Goal: Information Seeking & Learning: Learn about a topic

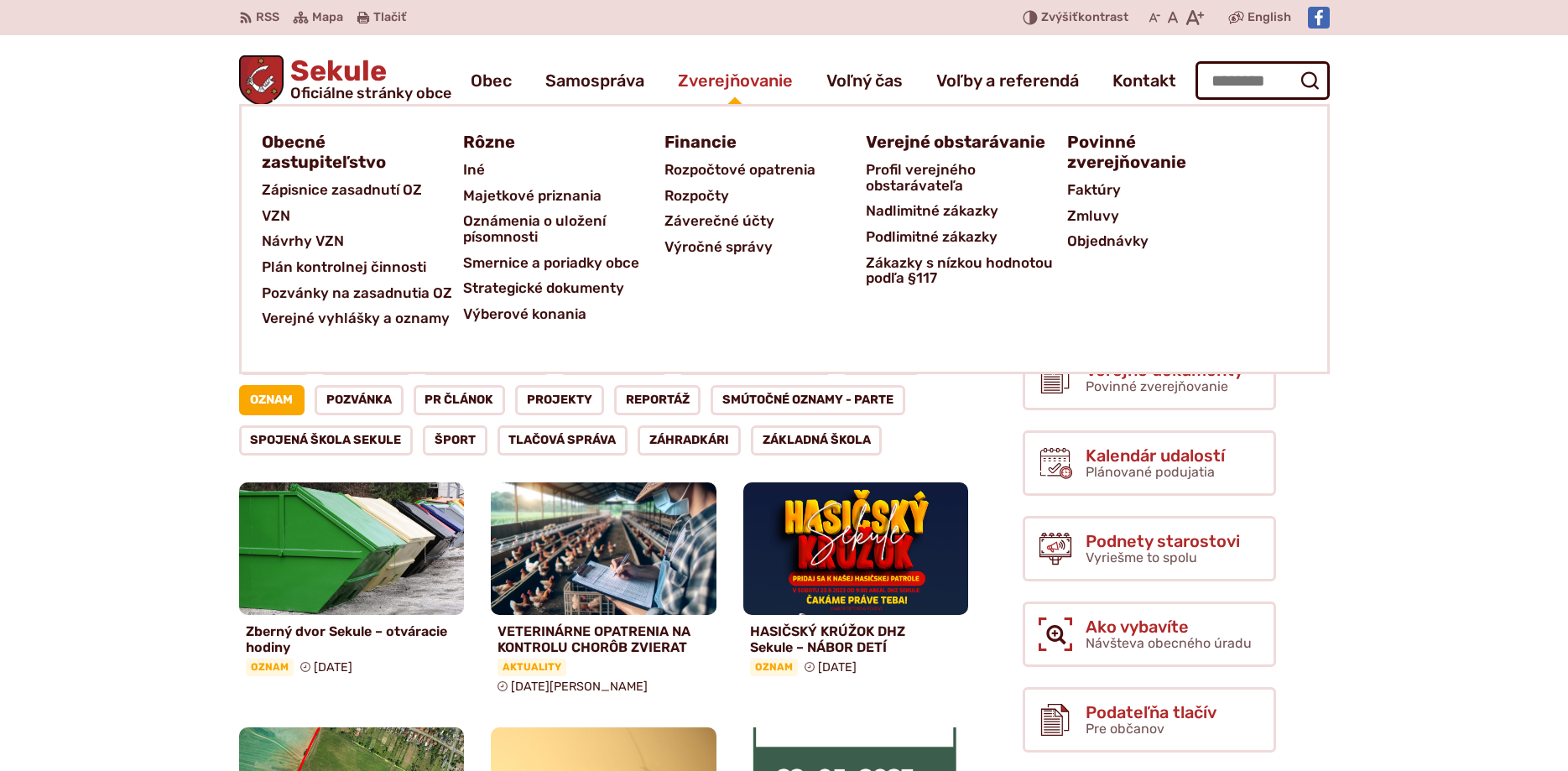
click at [743, 76] on span "Zverejňovanie" at bounding box center [736, 80] width 115 height 47
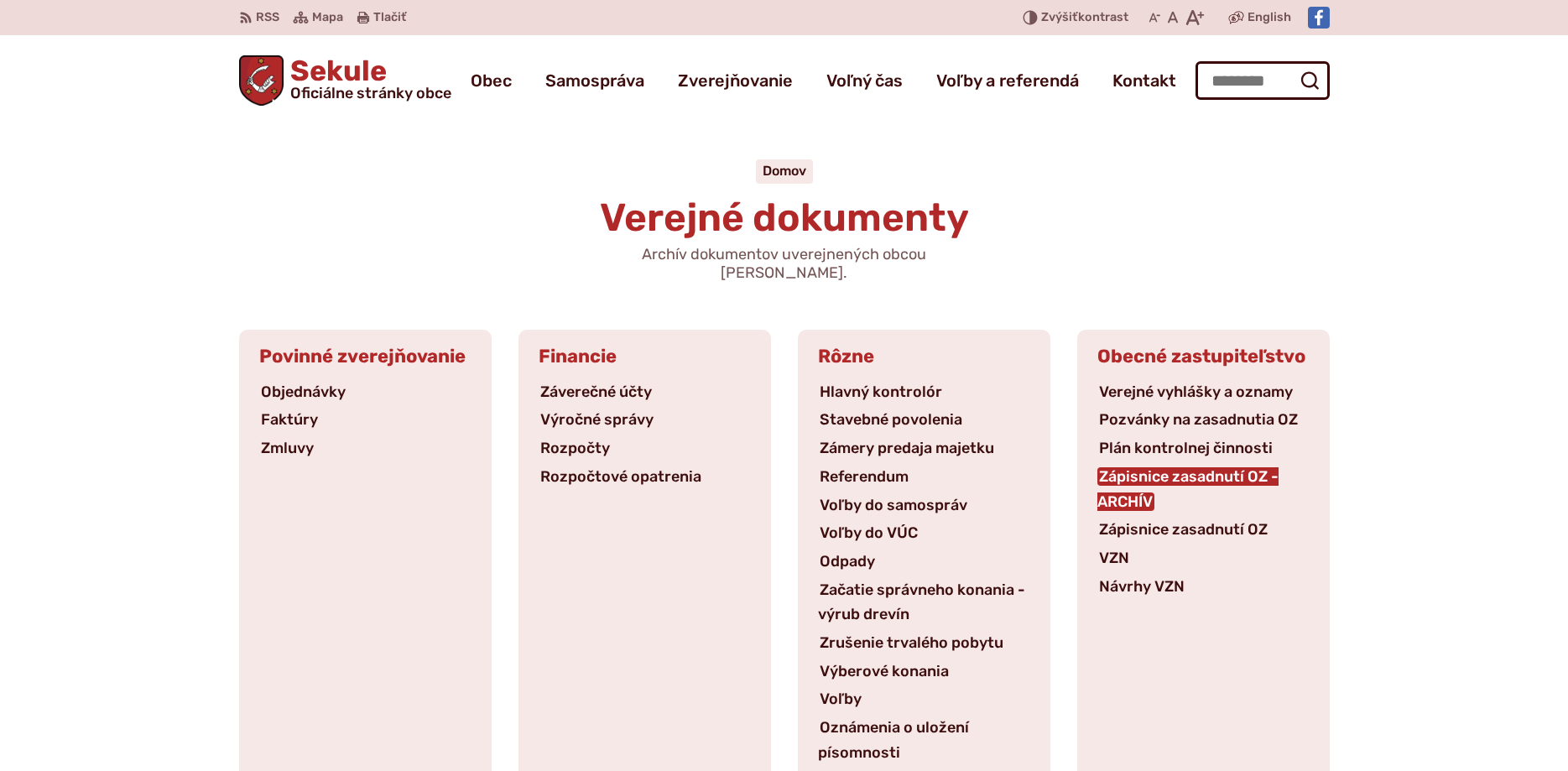
click at [1247, 467] on link "Zápisnice zasadnutí OZ - ARCHÍV" at bounding box center [1188, 489] width 182 height 44
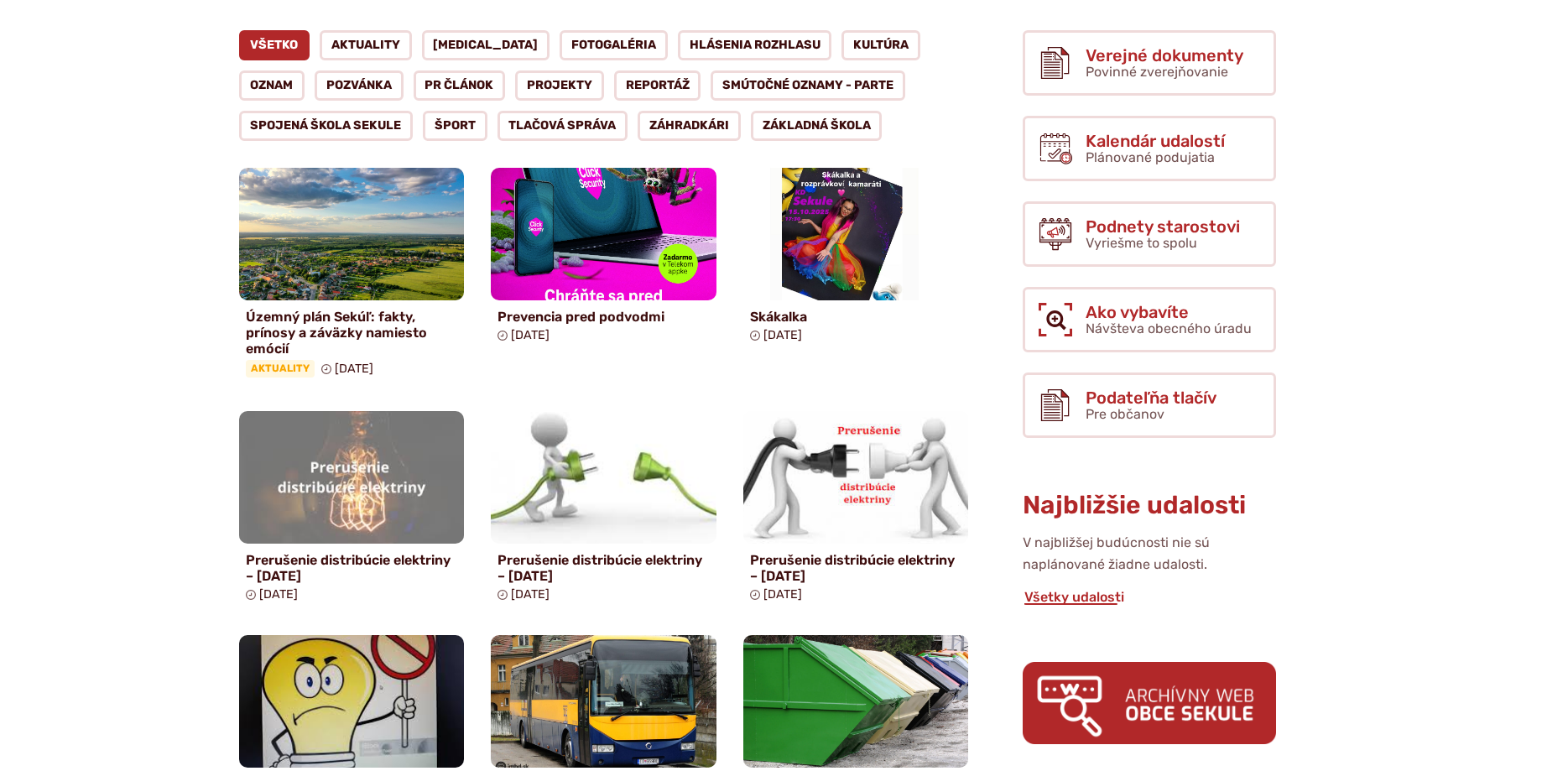
scroll to position [342, 0]
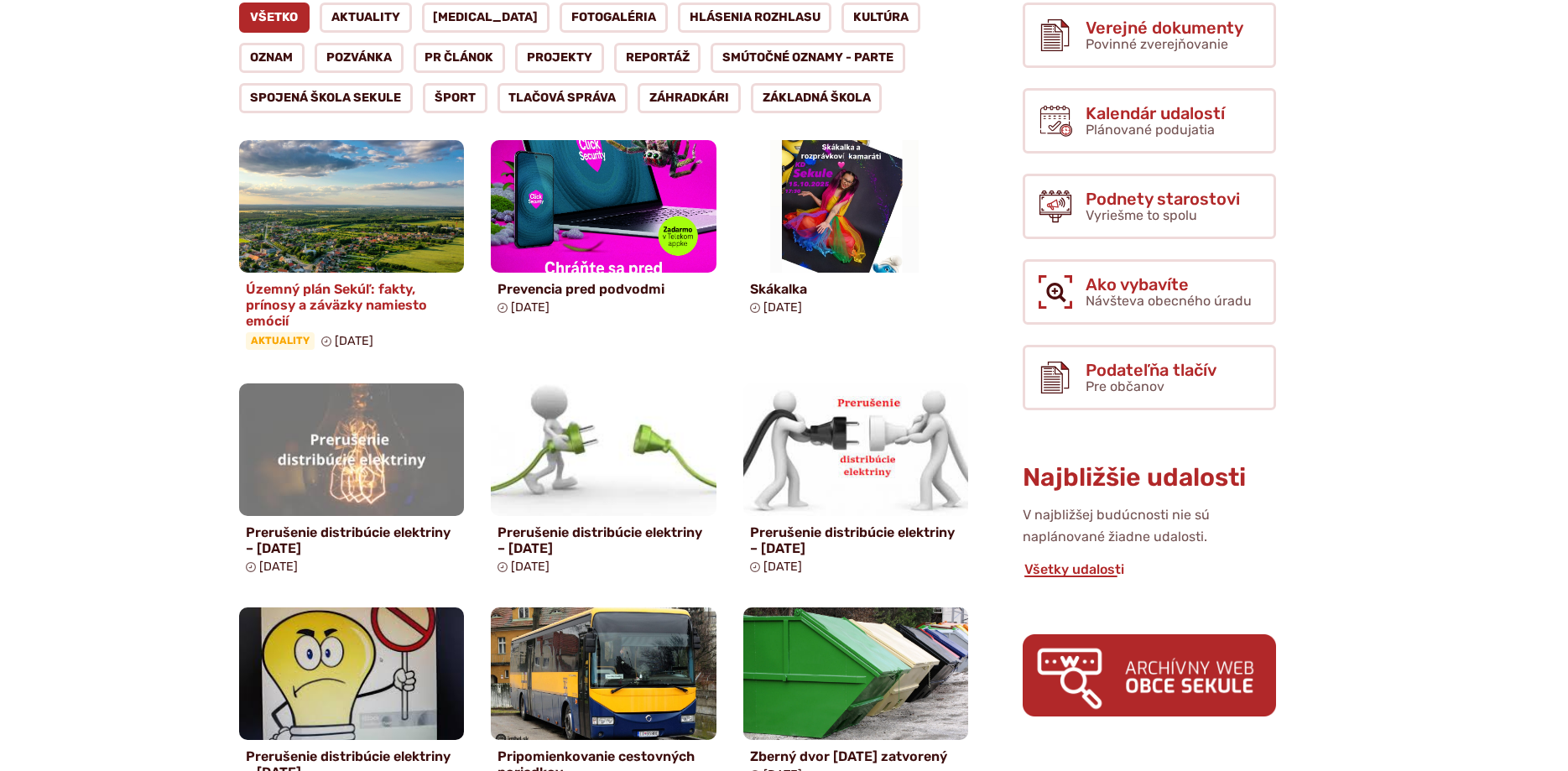
click at [362, 291] on h4 "Územný plán Sekúľ: fakty, prínosy a záväzky namiesto emócií" at bounding box center [352, 305] width 212 height 48
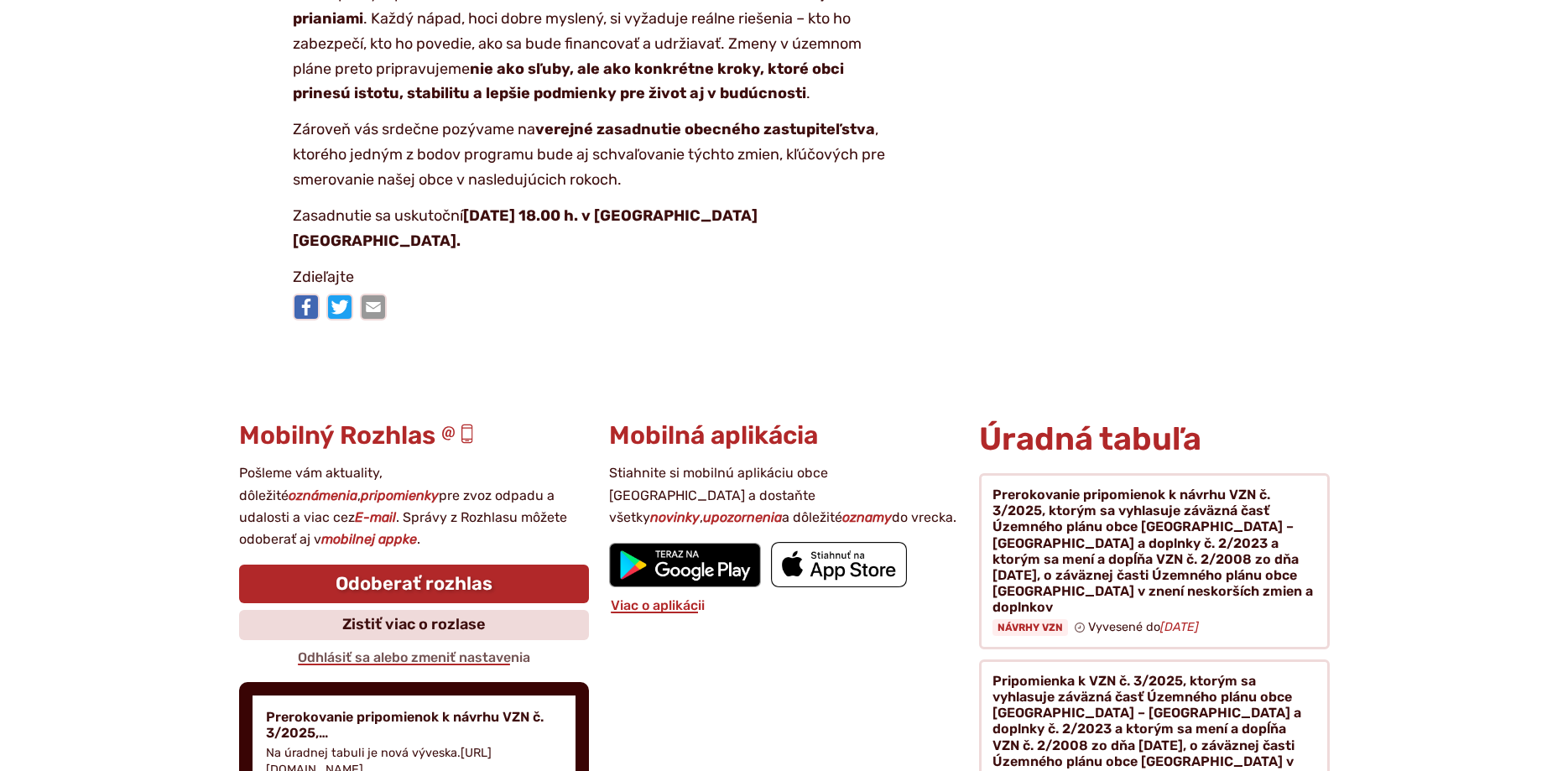
scroll to position [3338, 0]
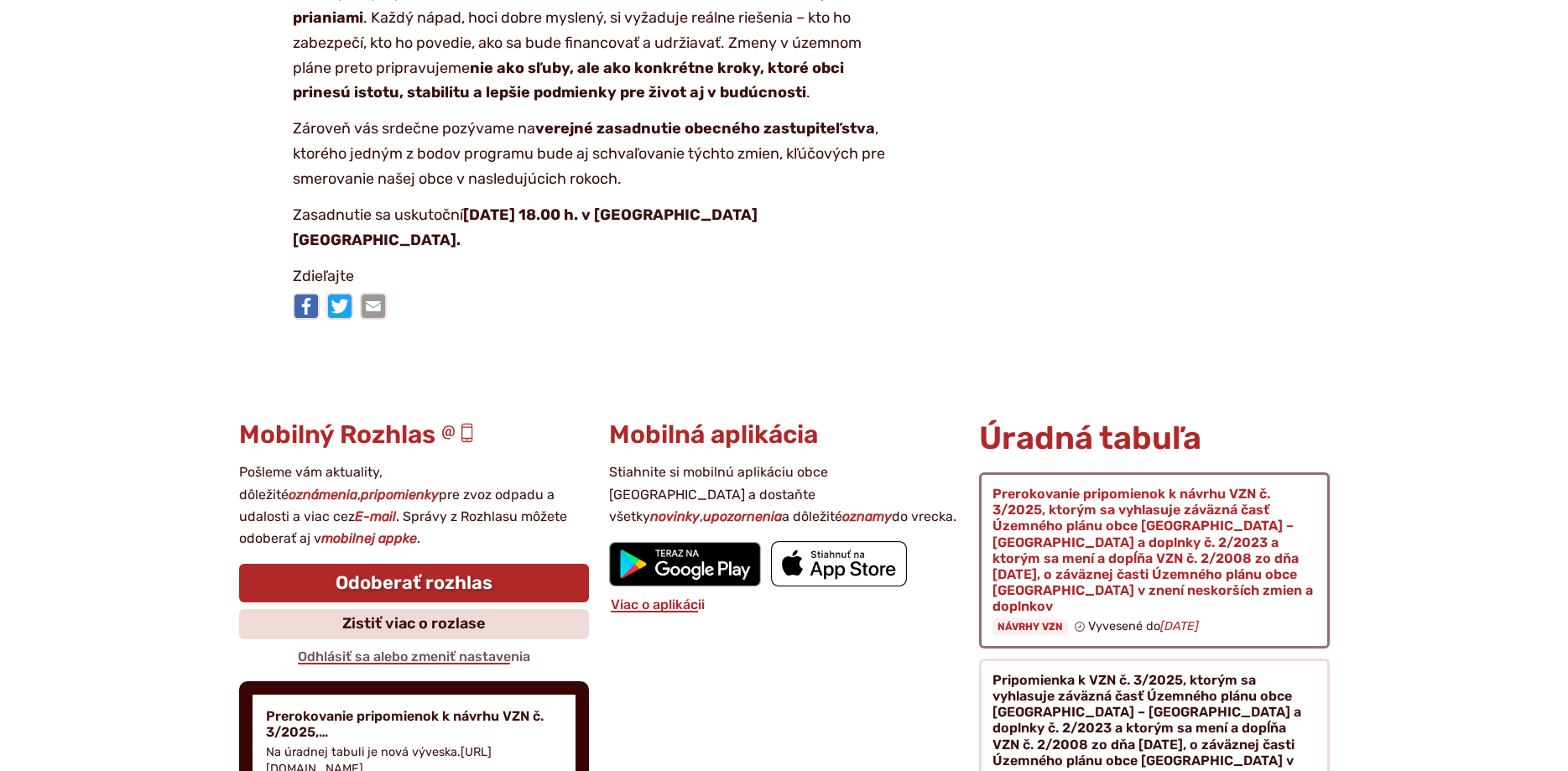
click at [1043, 633] on figure at bounding box center [1154, 560] width 350 height 176
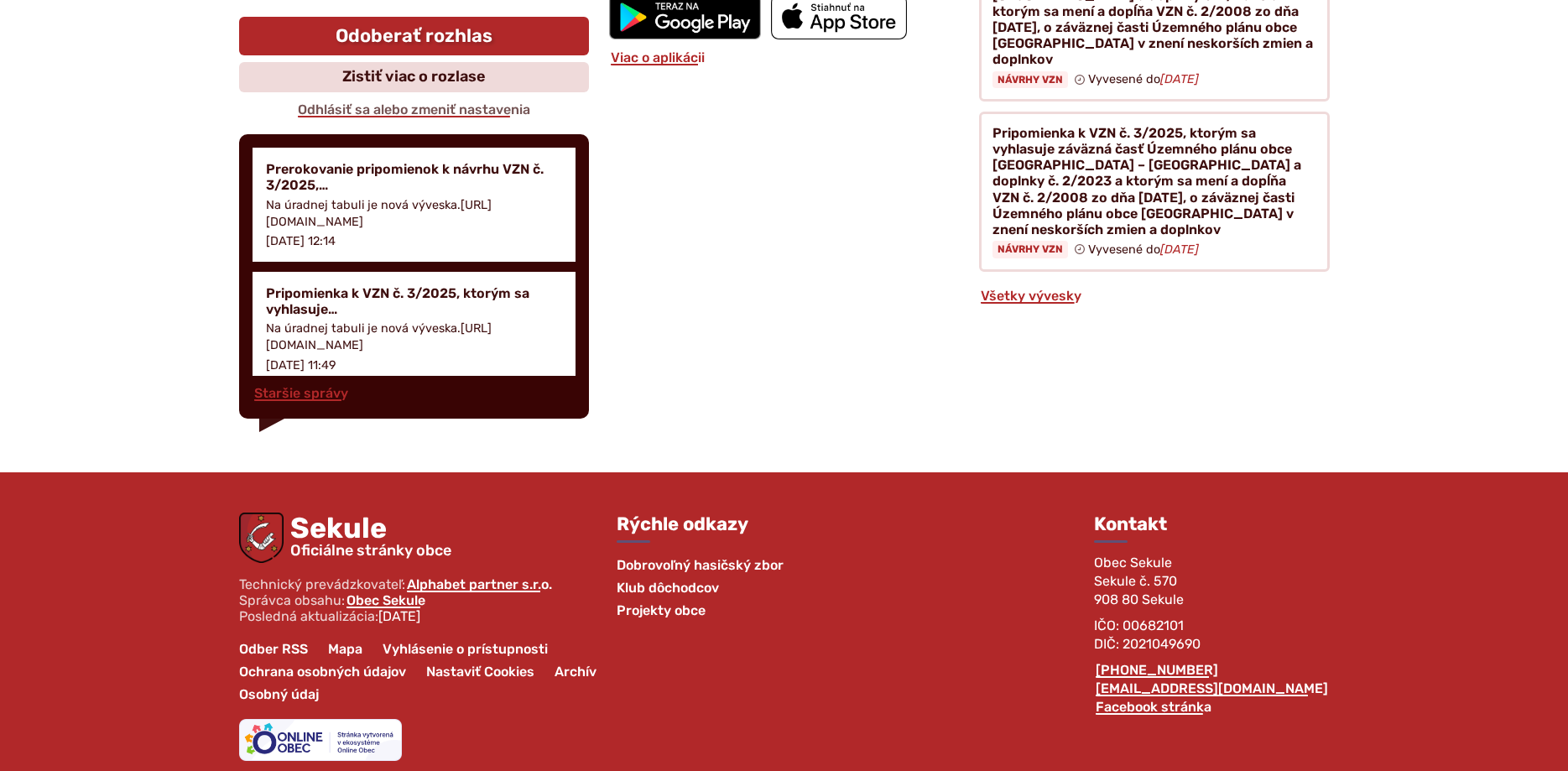
scroll to position [3929, 0]
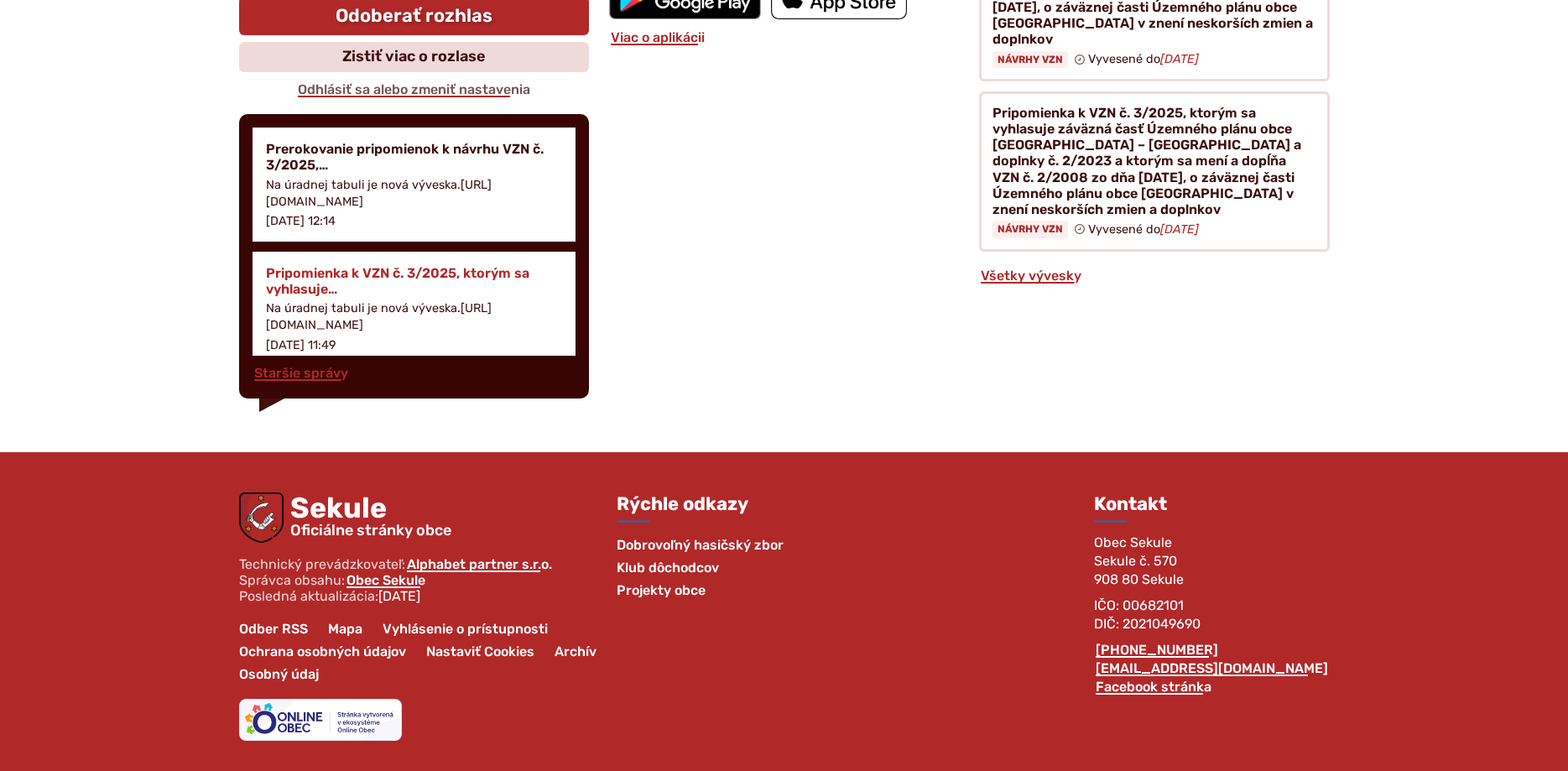
click at [397, 275] on h4 "Pripomienka k VZN č. 3/2025, ktorým sa vyhlasuje…" at bounding box center [413, 281] width 296 height 32
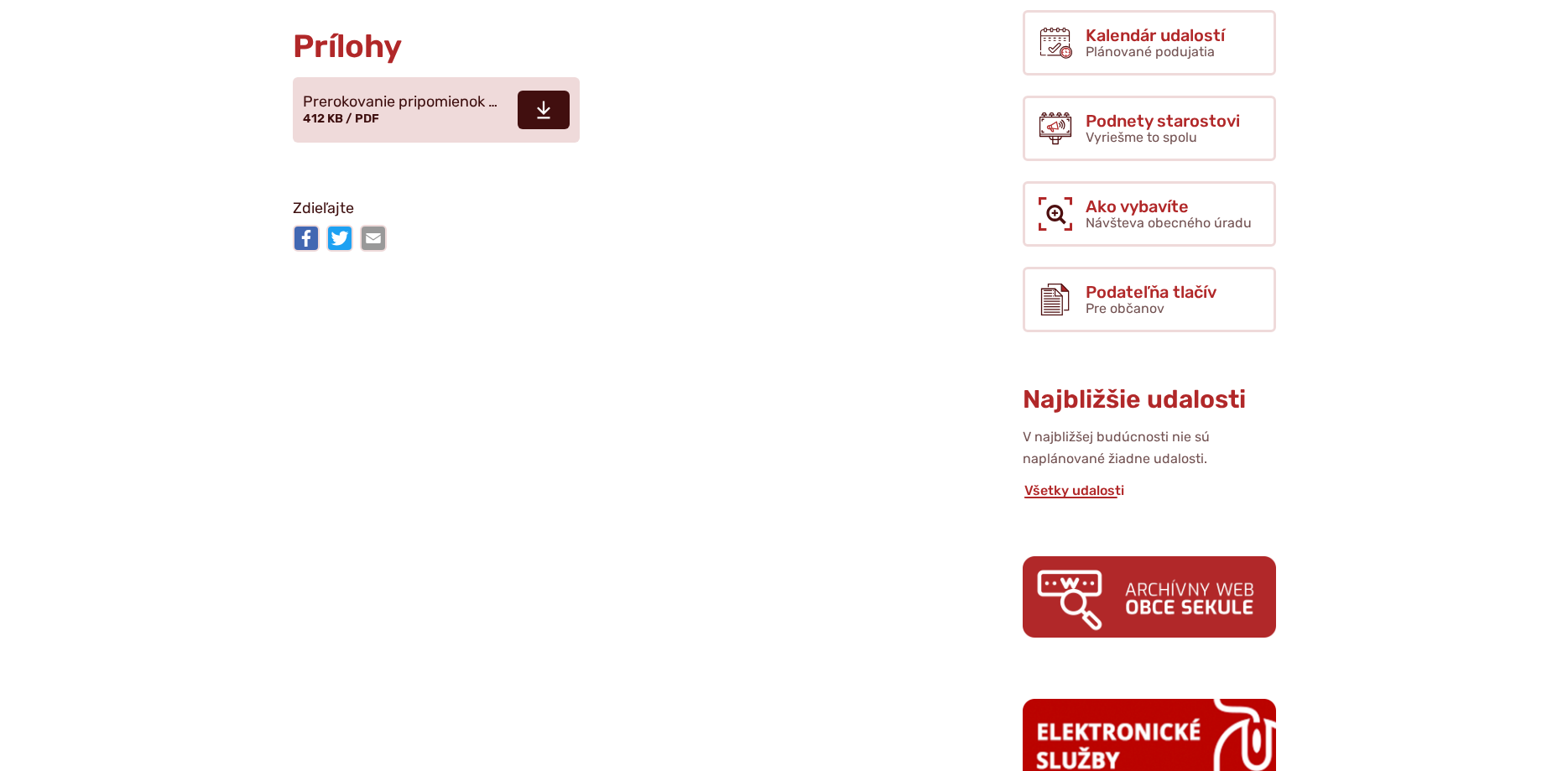
scroll to position [770, 0]
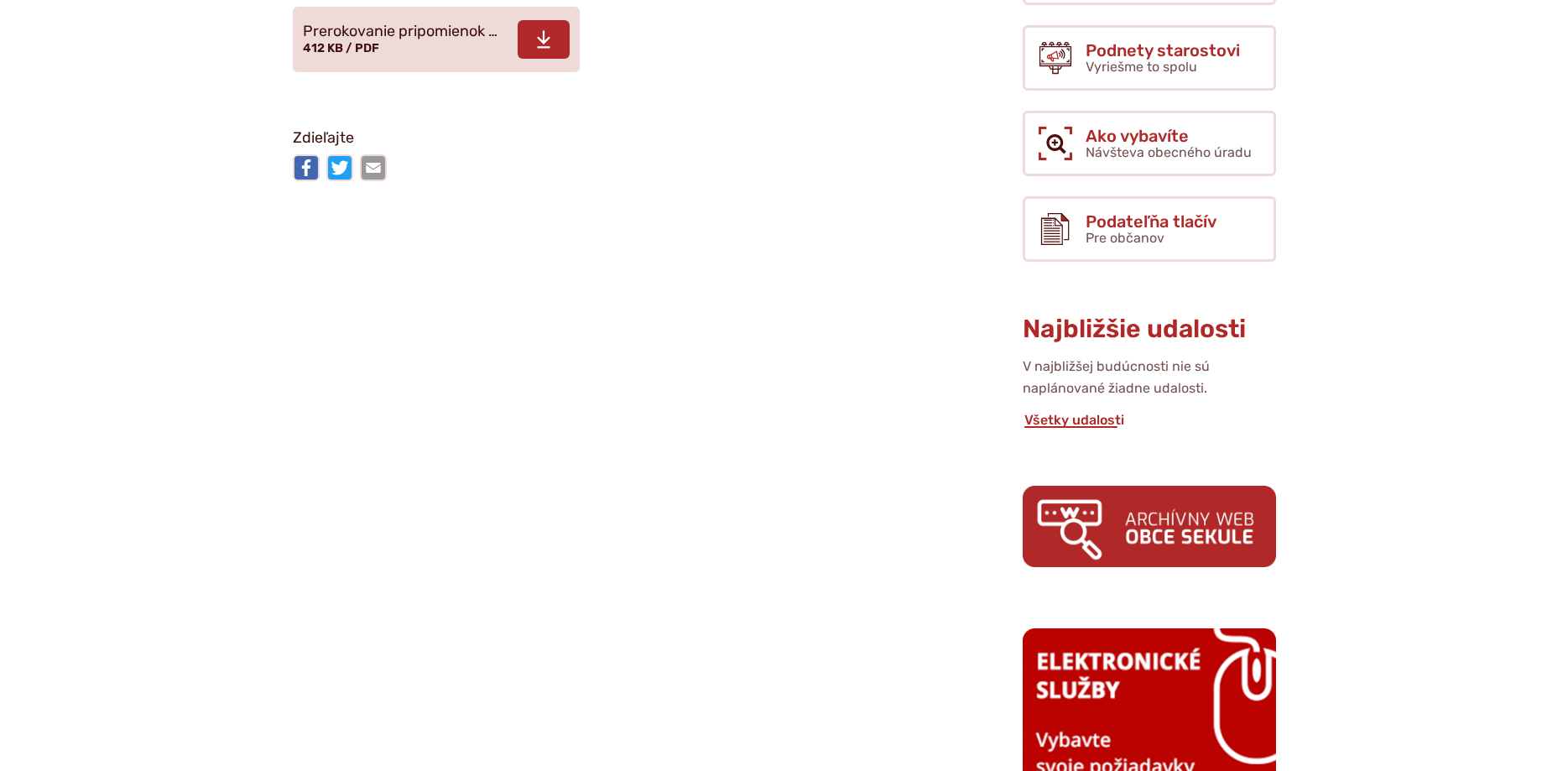
click at [543, 48] on use at bounding box center [544, 40] width 13 height 18
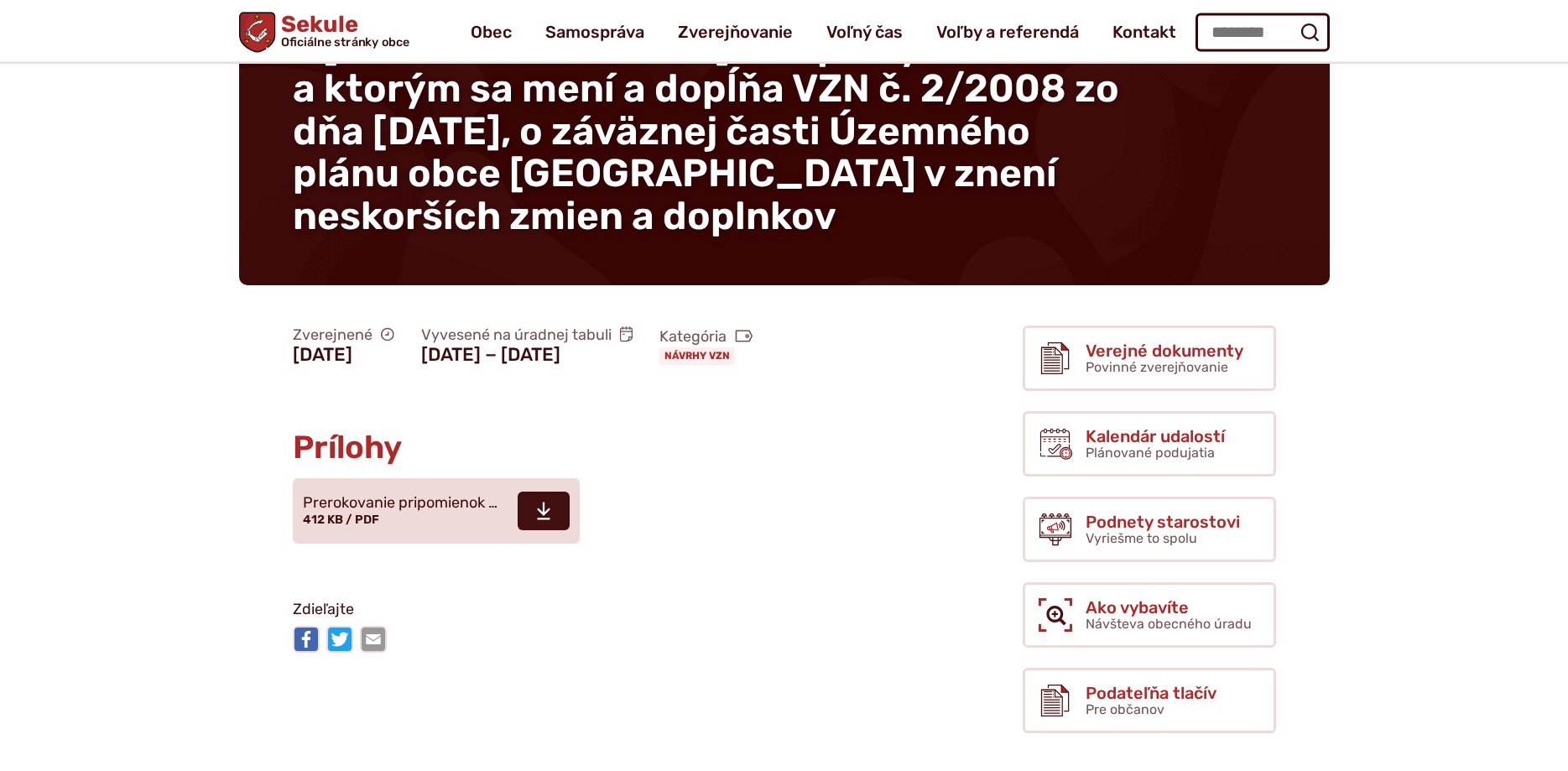
scroll to position [256, 0]
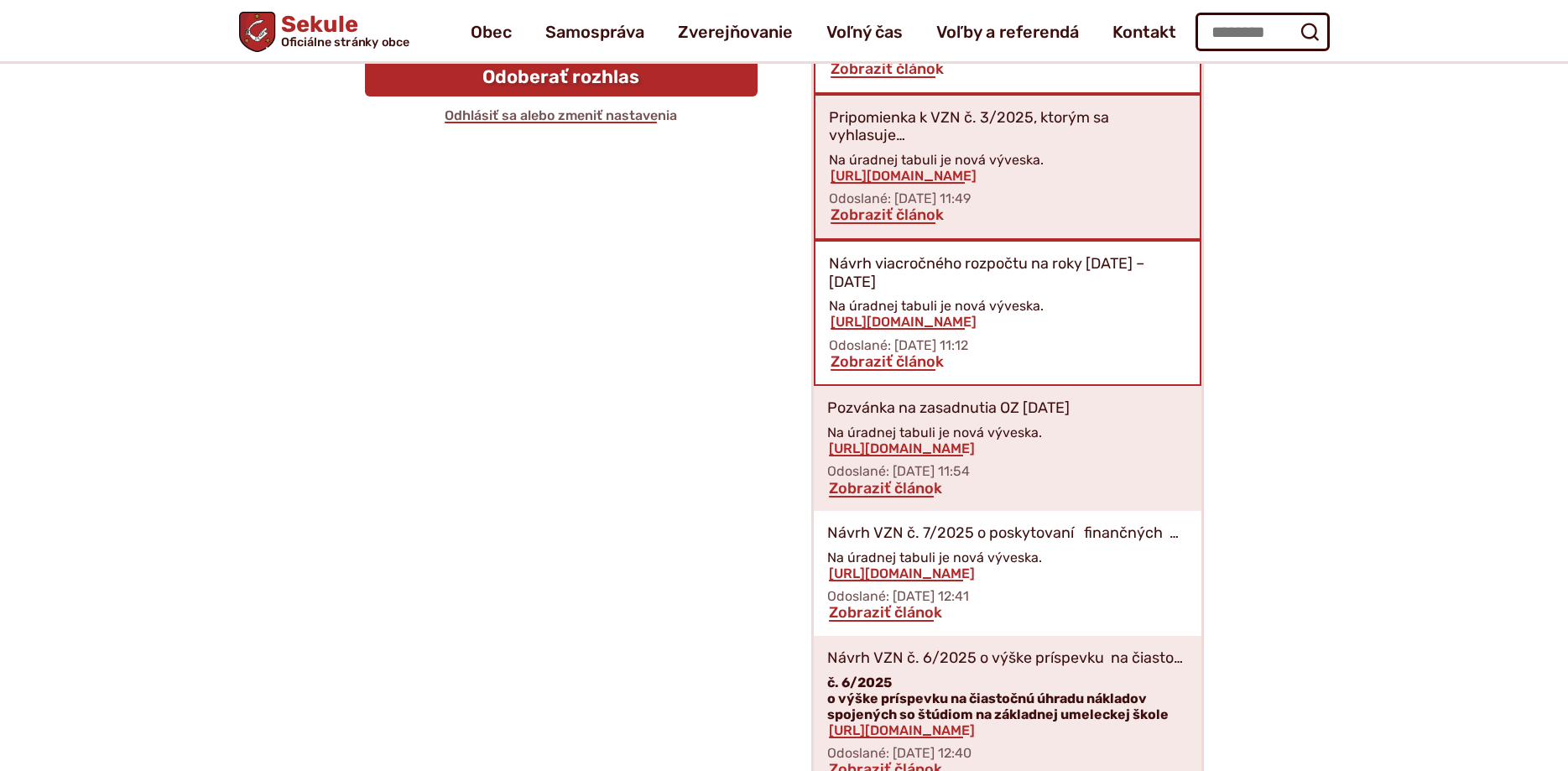
scroll to position [388, 0]
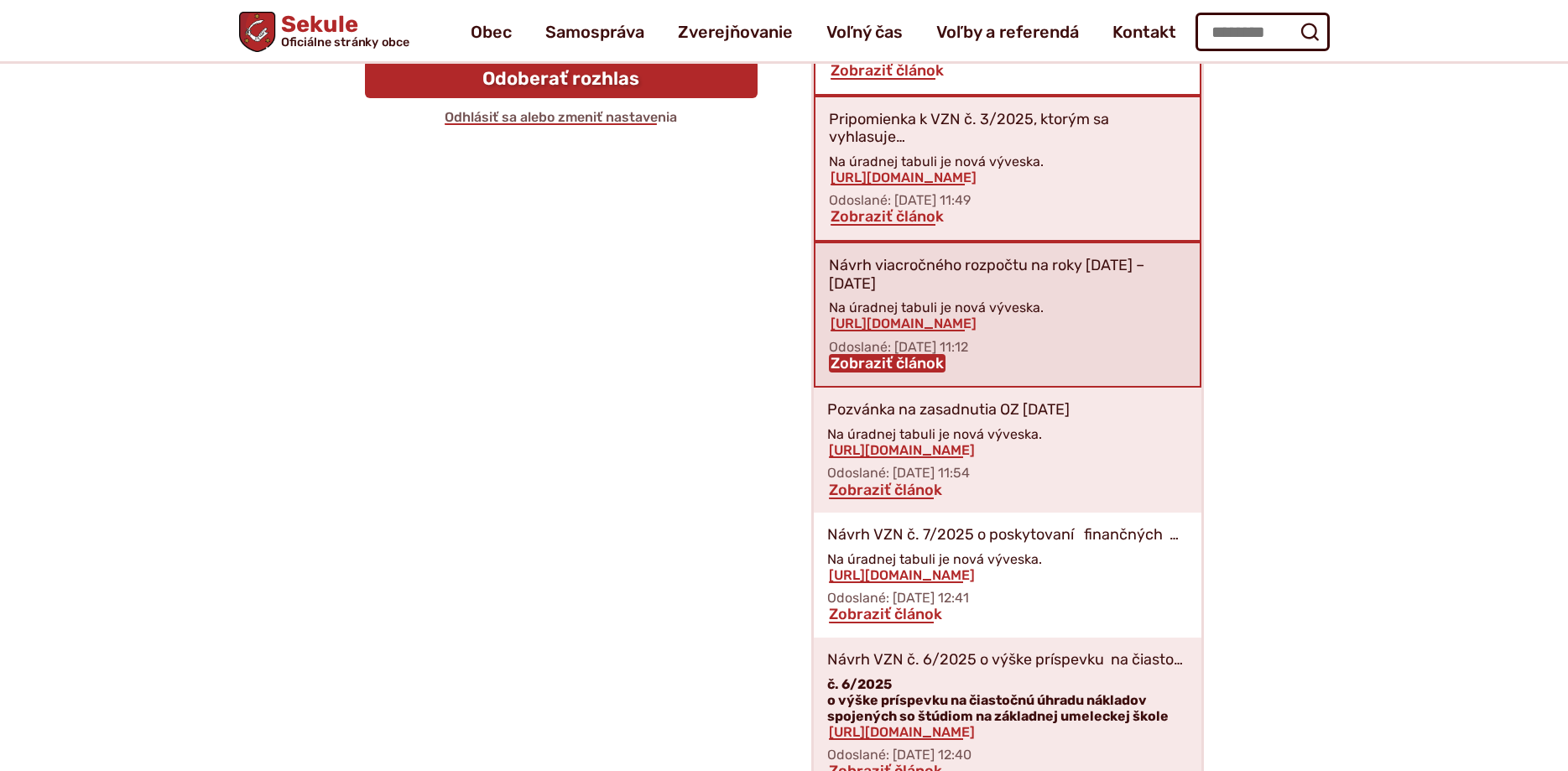
click at [916, 354] on link "Zobraziť článok" at bounding box center [886, 363] width 116 height 19
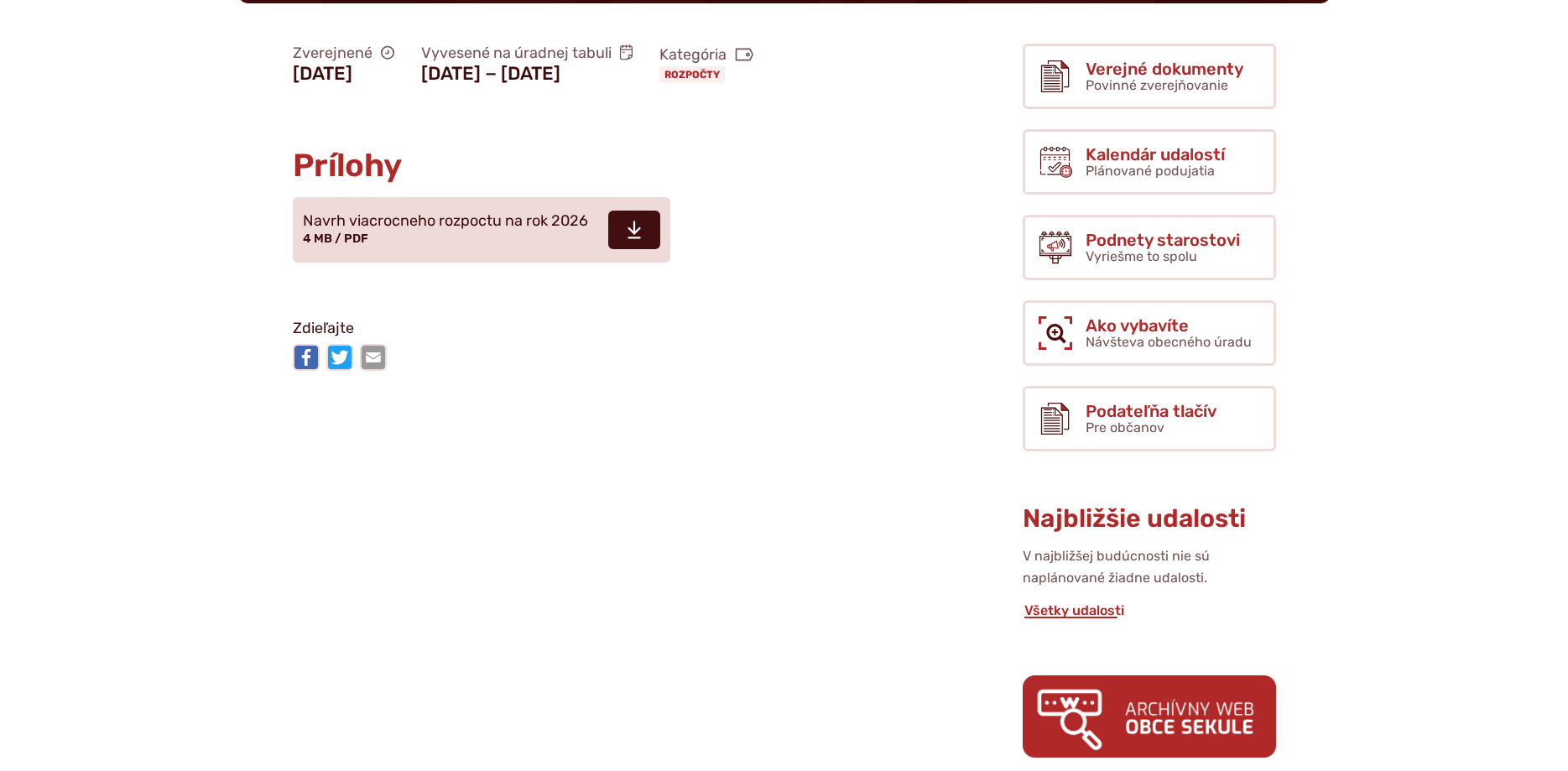
scroll to position [342, 0]
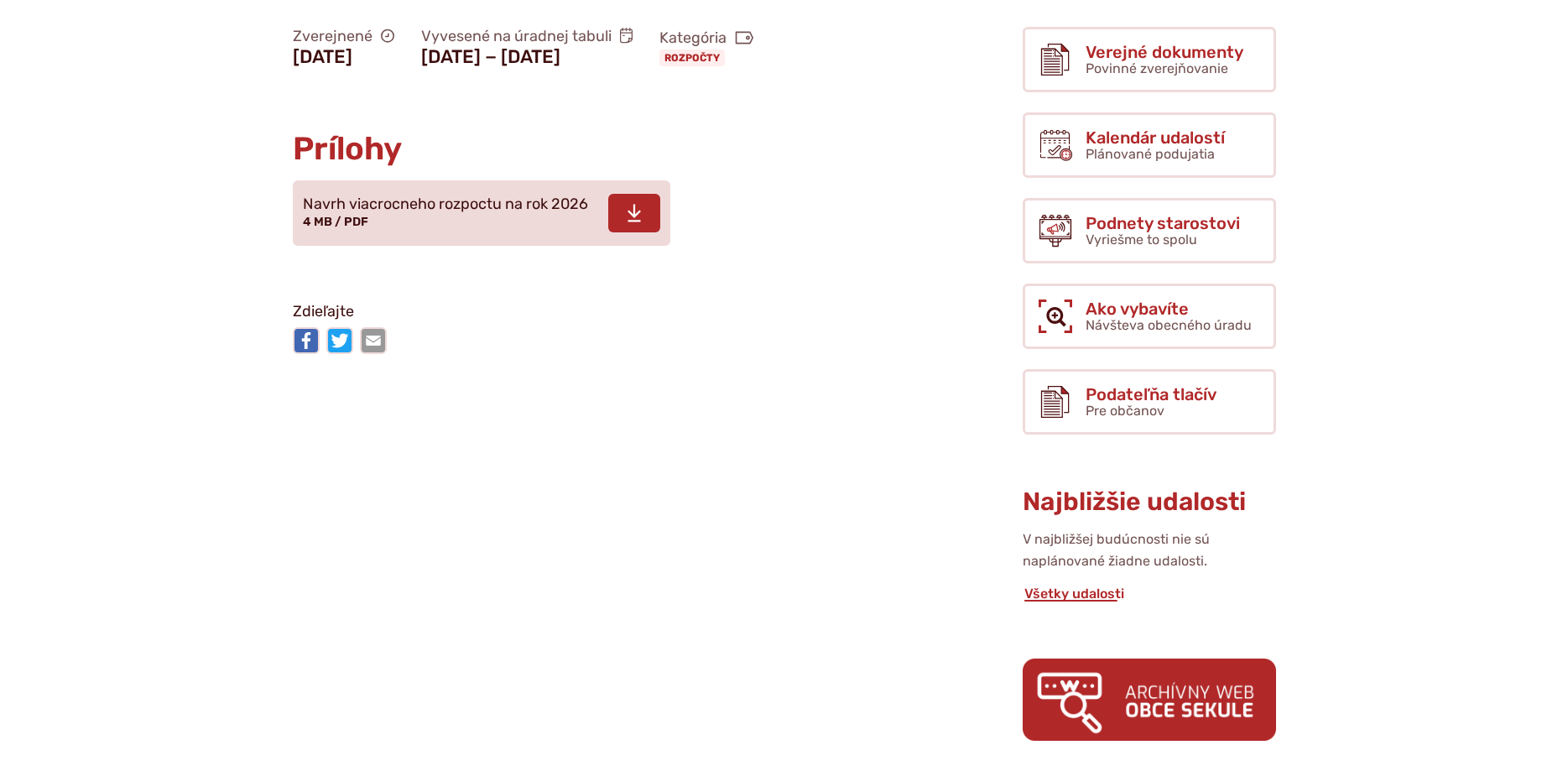
click at [634, 221] on use at bounding box center [635, 213] width 13 height 18
